Goal: Task Accomplishment & Management: Use online tool/utility

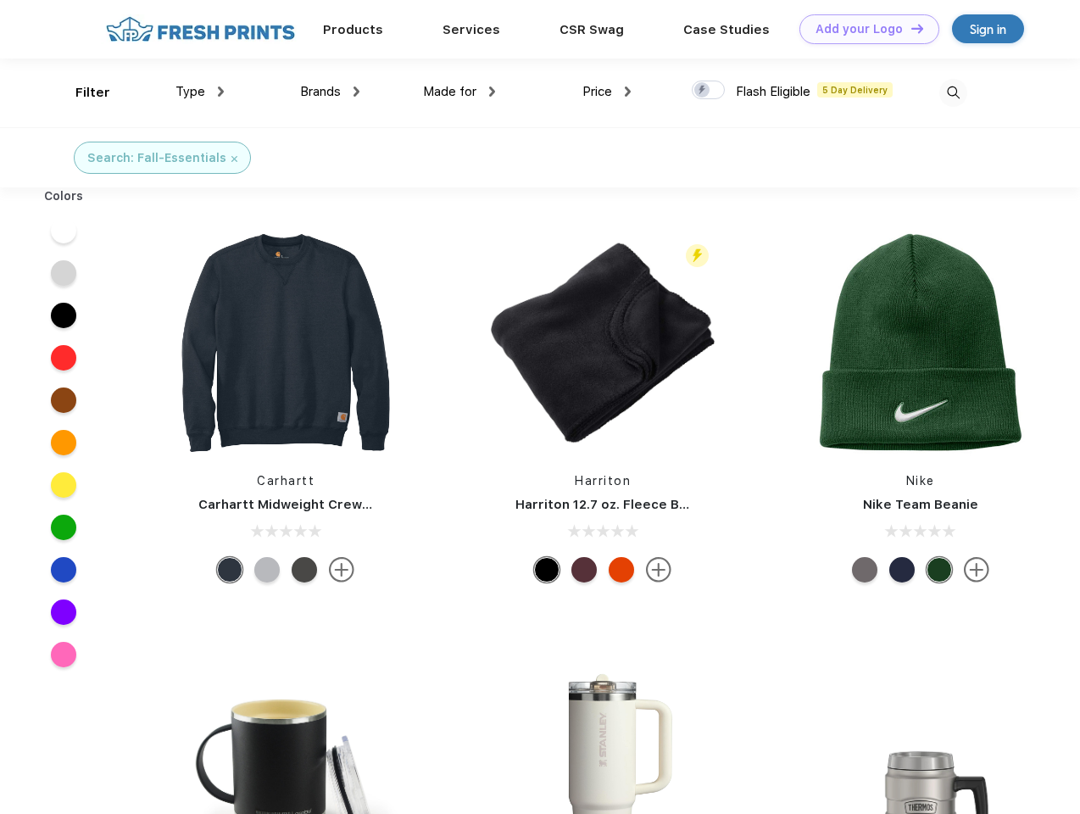
click at [863, 29] on link "Add your Logo Design Tool" at bounding box center [869, 29] width 140 height 30
click at [0, 0] on div "Design Tool" at bounding box center [0, 0] width 0 height 0
click at [910, 28] on link "Add your Logo Design Tool" at bounding box center [869, 29] width 140 height 30
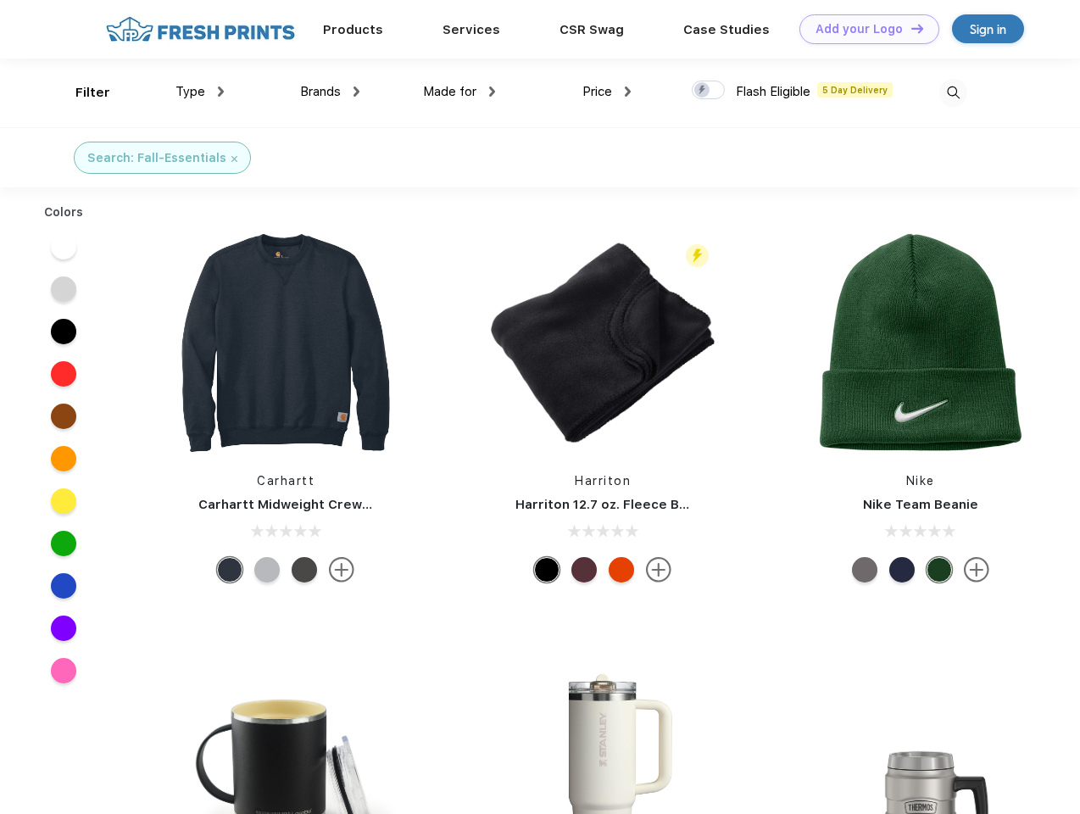
click at [81, 92] on div "Filter" at bounding box center [92, 92] width 35 height 19
click at [200, 92] on span "Type" at bounding box center [190, 91] width 30 height 15
click at [330, 92] on span "Brands" at bounding box center [320, 91] width 41 height 15
click at [459, 92] on span "Made for" at bounding box center [449, 91] width 53 height 15
click at [607, 92] on span "Price" at bounding box center [597, 91] width 30 height 15
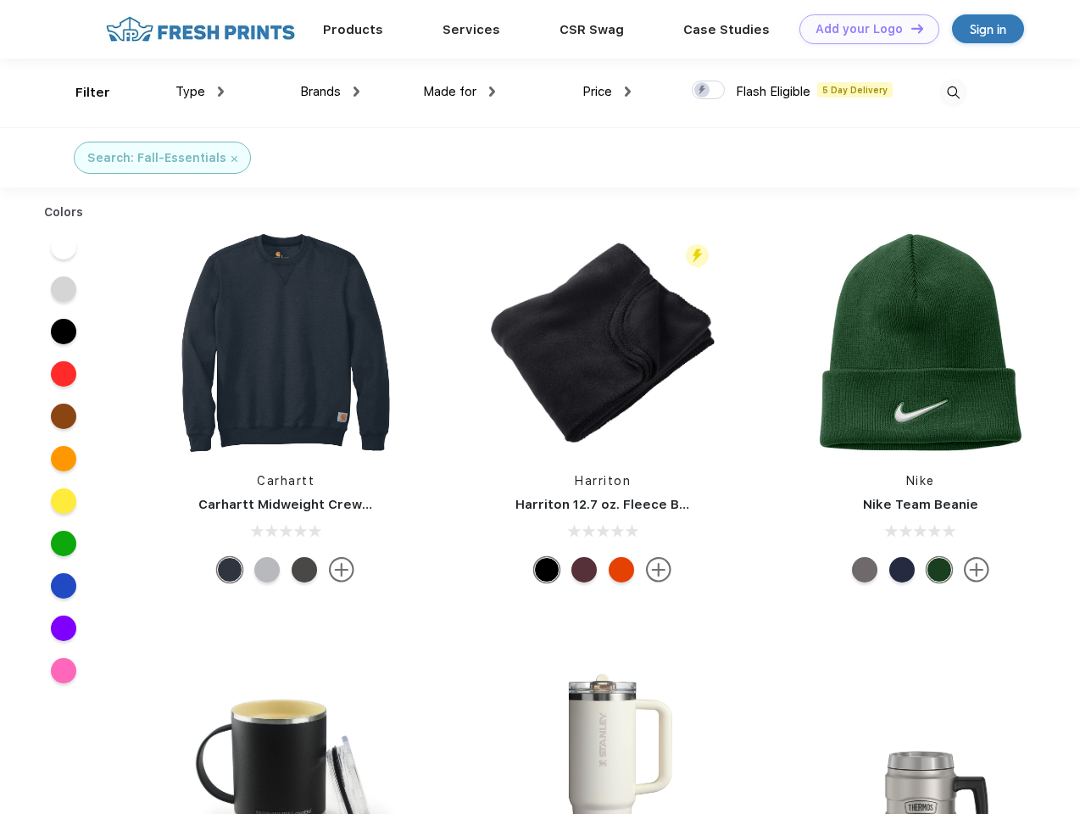
click at [709, 91] on div at bounding box center [708, 90] width 33 height 19
click at [703, 91] on input "checkbox" at bounding box center [697, 85] width 11 height 11
click at [953, 92] on img at bounding box center [953, 93] width 28 height 28
